Goal: Check status: Check status

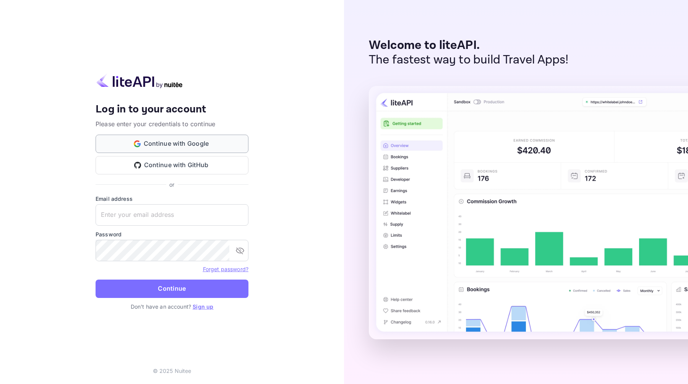
click at [194, 143] on button "Continue with Google" at bounding box center [171, 143] width 153 height 18
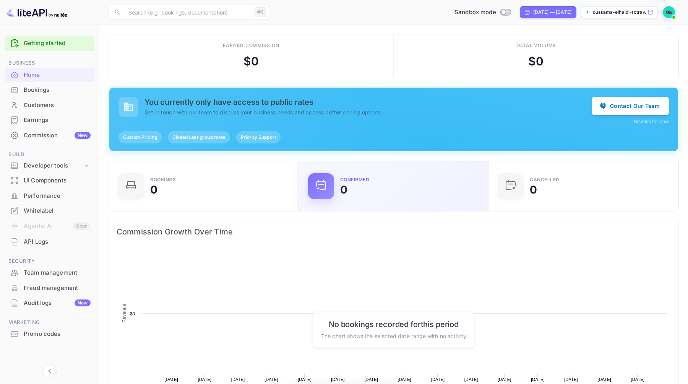
scroll to position [124, 185]
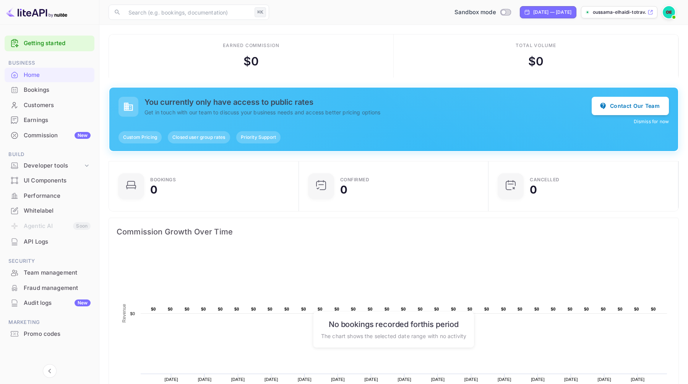
click at [637, 123] on button "Dismiss for now" at bounding box center [650, 121] width 35 height 7
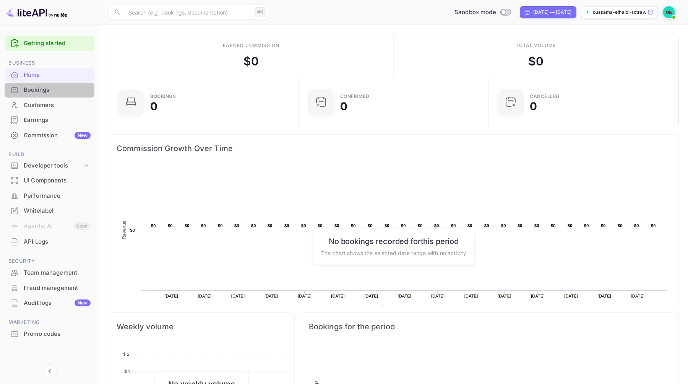
click at [65, 92] on div "Bookings" at bounding box center [57, 90] width 67 height 9
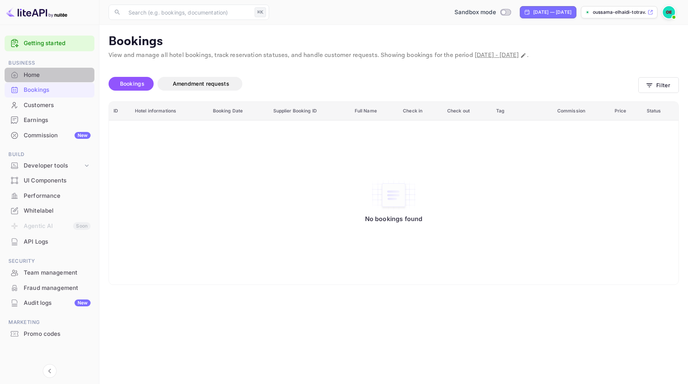
click at [65, 75] on div "Home" at bounding box center [57, 75] width 67 height 9
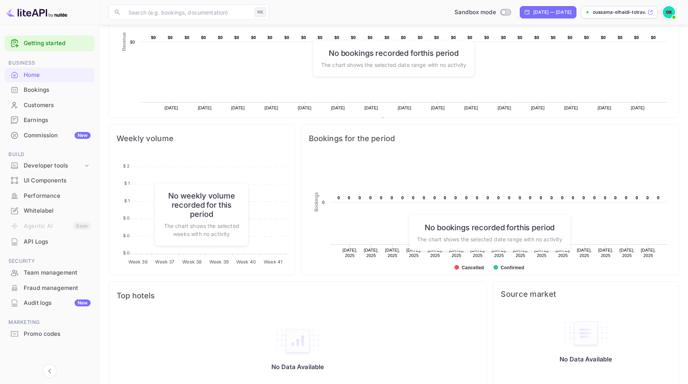
scroll to position [200, 0]
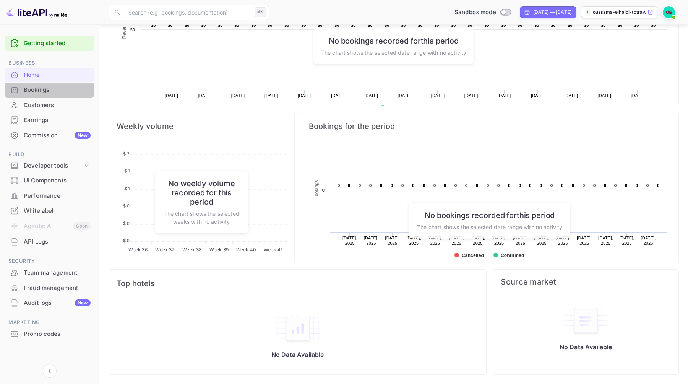
click at [65, 93] on div "Bookings" at bounding box center [57, 90] width 67 height 9
